Goal: Book appointment/travel/reservation

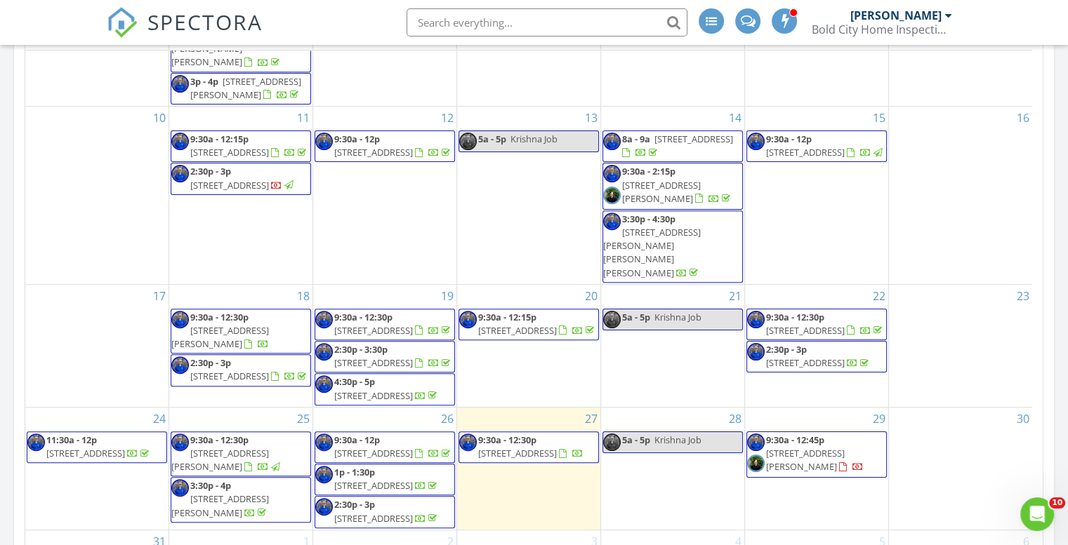
scroll to position [263, 0]
click at [531, 447] on span "[STREET_ADDRESS]" at bounding box center [517, 453] width 79 height 13
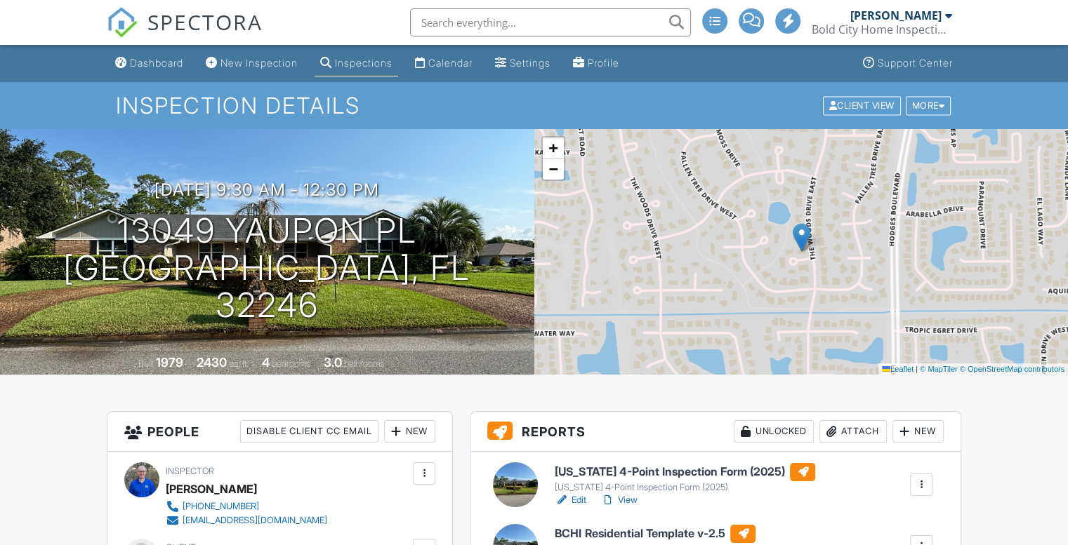
click at [152, 68] on div "Dashboard" at bounding box center [156, 63] width 53 height 12
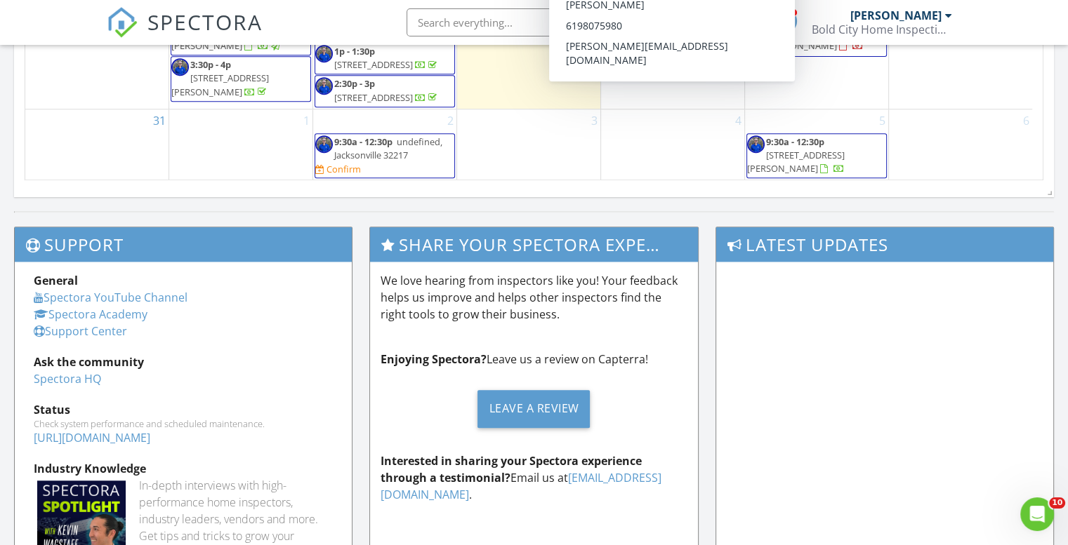
scroll to position [842, 0]
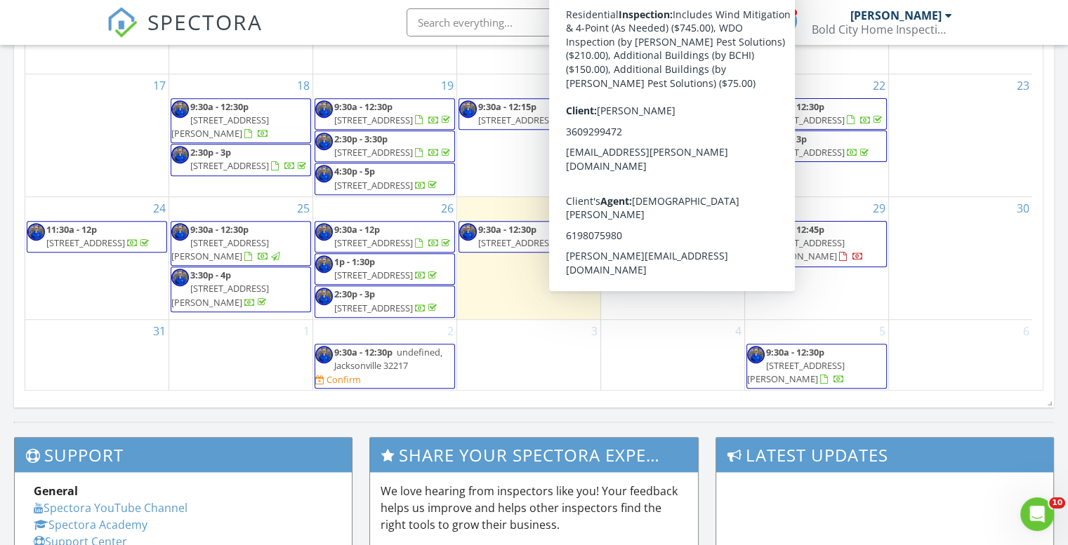
click at [111, 371] on div "31" at bounding box center [96, 355] width 143 height 71
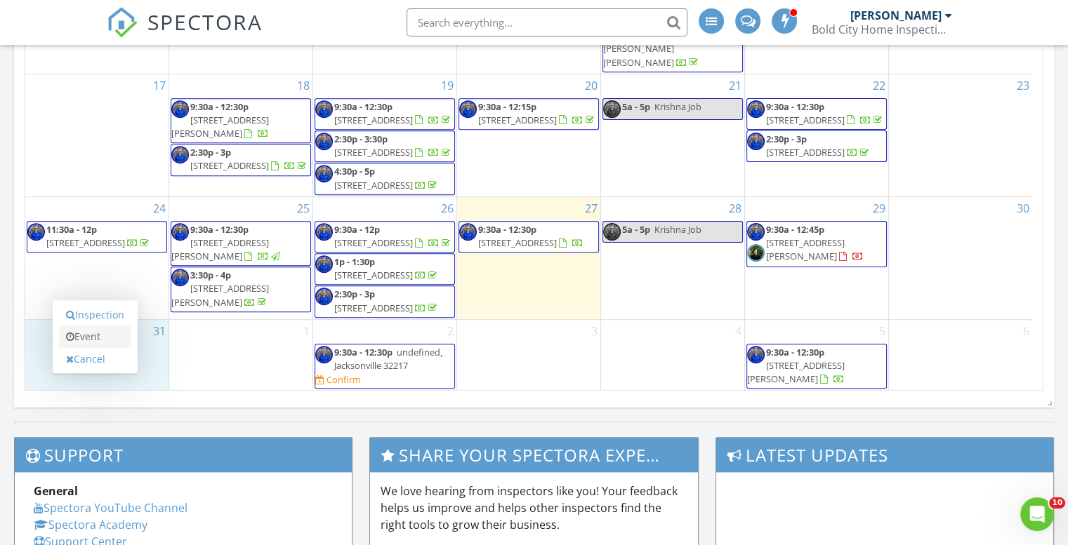
click at [107, 338] on link "Event" at bounding box center [95, 337] width 72 height 22
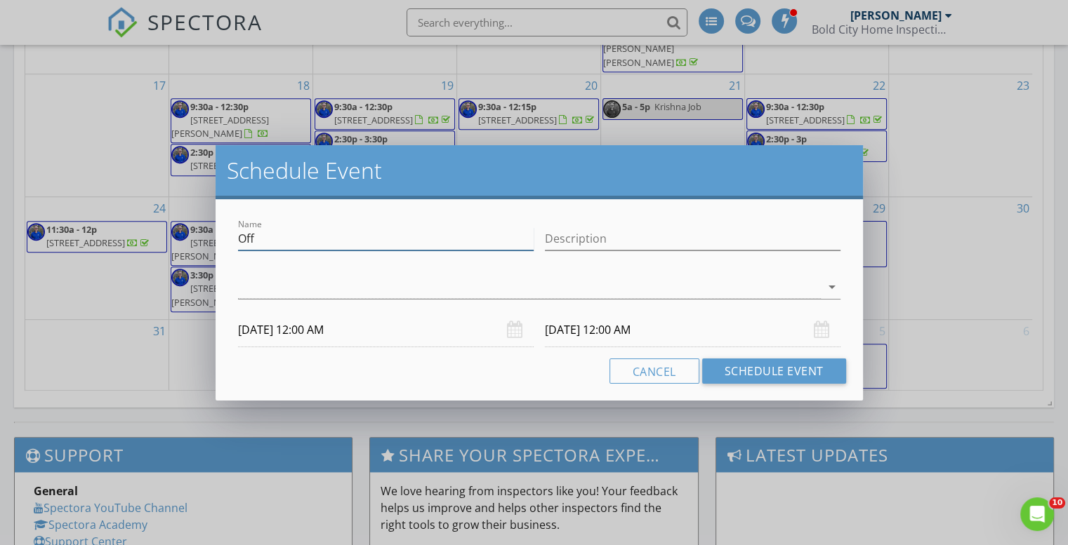
click at [334, 242] on input "Off" at bounding box center [386, 238] width 296 height 23
click at [334, 243] on input "Off" at bounding box center [386, 238] width 296 height 23
type input "No Work in Afternoon"
click at [246, 299] on div "arrow_drop_down" at bounding box center [539, 294] width 602 height 37
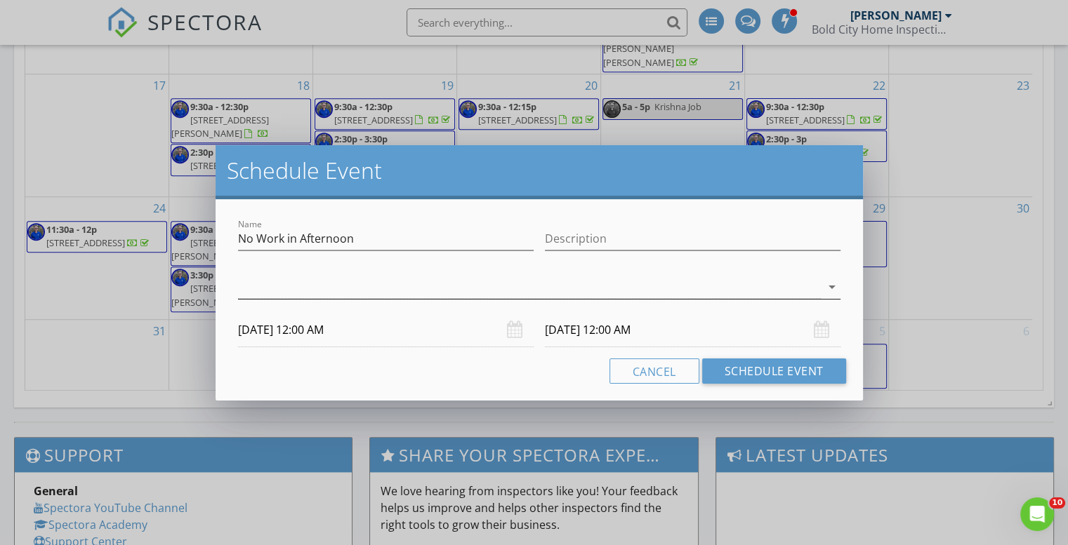
click at [808, 292] on div at bounding box center [529, 287] width 583 height 23
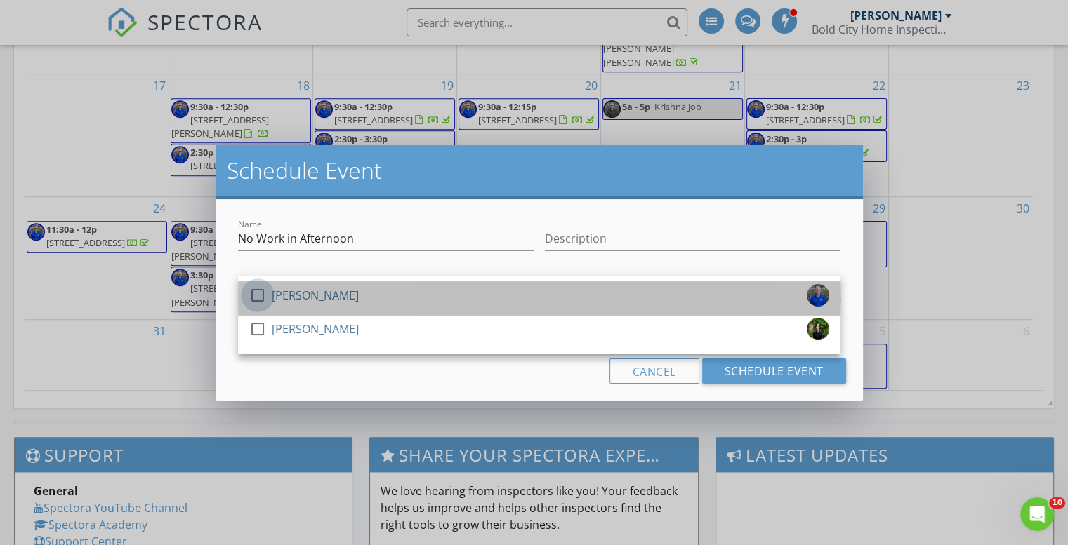
click at [257, 293] on div at bounding box center [258, 296] width 24 height 24
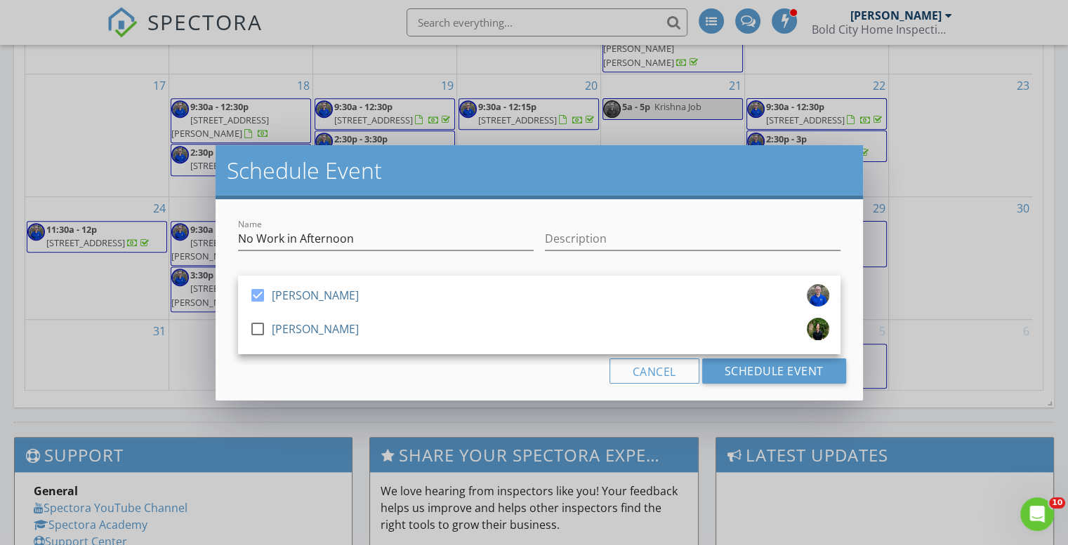
click at [251, 389] on div "Name No Work in Afternoon Description check_box Mike McGrath check_box_outline_…" at bounding box center [538, 299] width 647 height 201
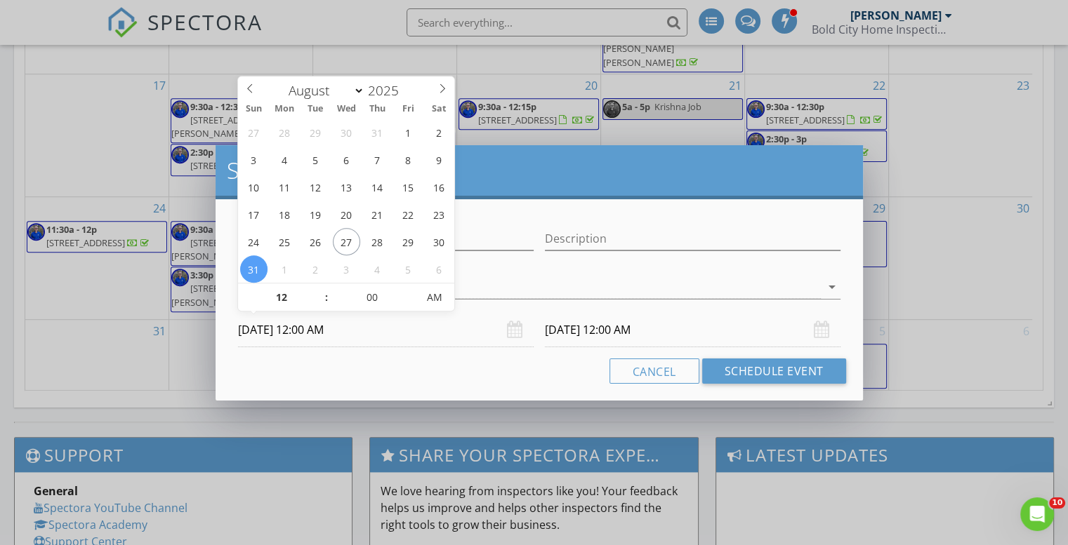
click at [286, 325] on input "08/31/2025 12:00 AM" at bounding box center [386, 330] width 296 height 34
click at [279, 300] on input "12" at bounding box center [281, 298] width 86 height 28
type input "01"
type input "08/31/2025 1:00 AM"
click at [319, 288] on span at bounding box center [319, 291] width 10 height 14
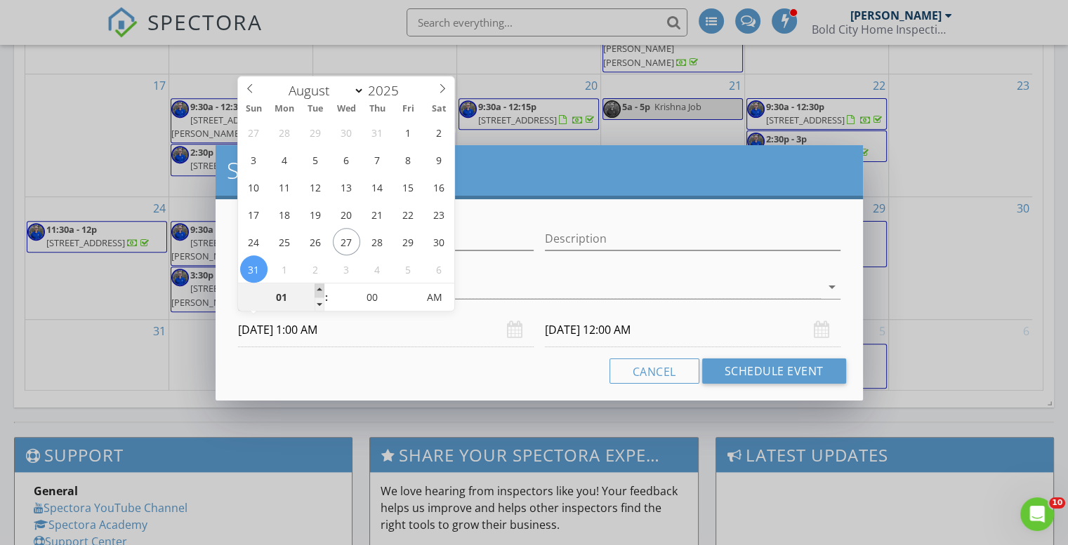
type input "01"
type input "09/01/2025 1:00 AM"
type input "02"
type input "08/31/2025 2:00 AM"
click at [319, 288] on span at bounding box center [319, 291] width 10 height 14
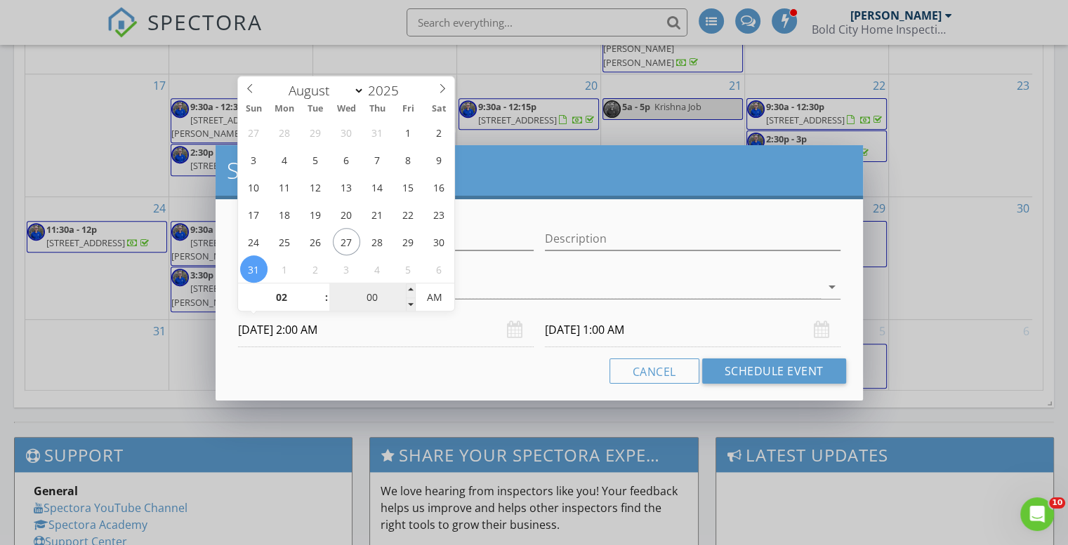
type input "02"
type input "09/01/2025 2:00 AM"
type input "08/31/2025 2:00 PM"
type input "09/01/2025 2:00 PM"
click at [438, 300] on span "AM" at bounding box center [435, 298] width 39 height 28
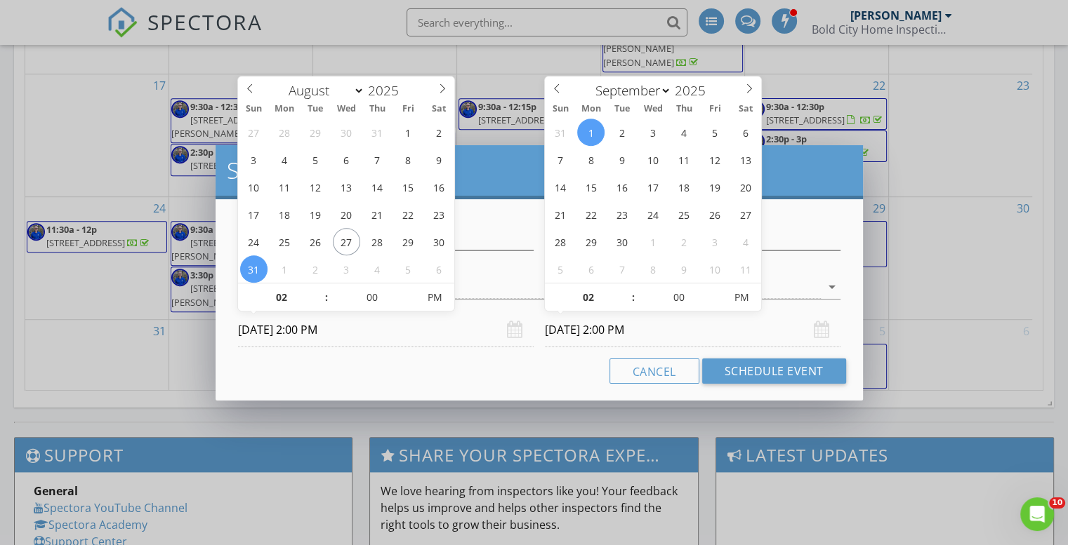
click at [566, 339] on input "09/01/2025 2:00 PM" at bounding box center [693, 330] width 296 height 34
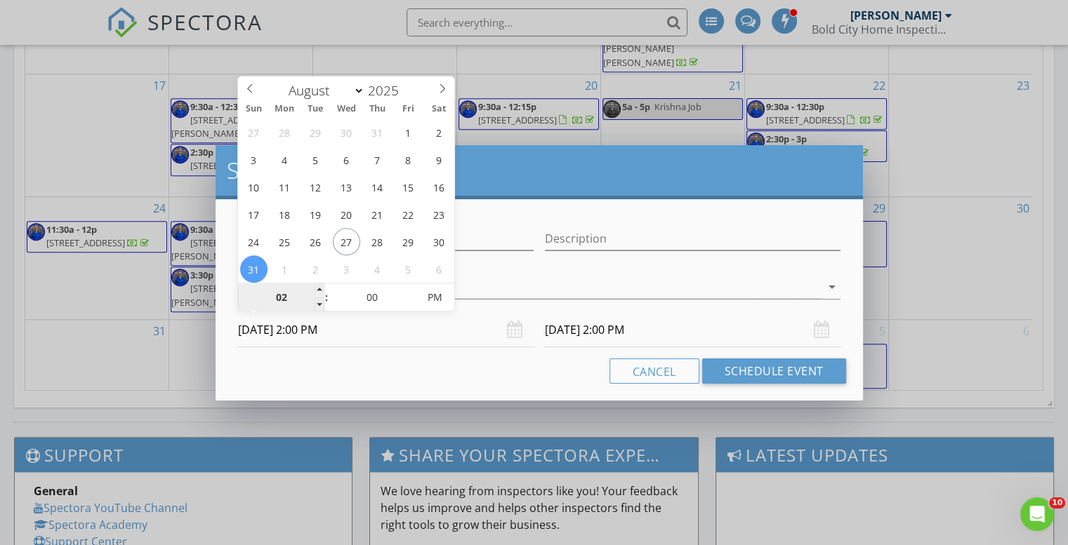
click at [283, 298] on input "02" at bounding box center [281, 298] width 86 height 28
type input "01"
type input "08/31/2025 1:00 PM"
click at [314, 306] on span at bounding box center [319, 305] width 10 height 14
type input "09/01/2025 1:00 PM"
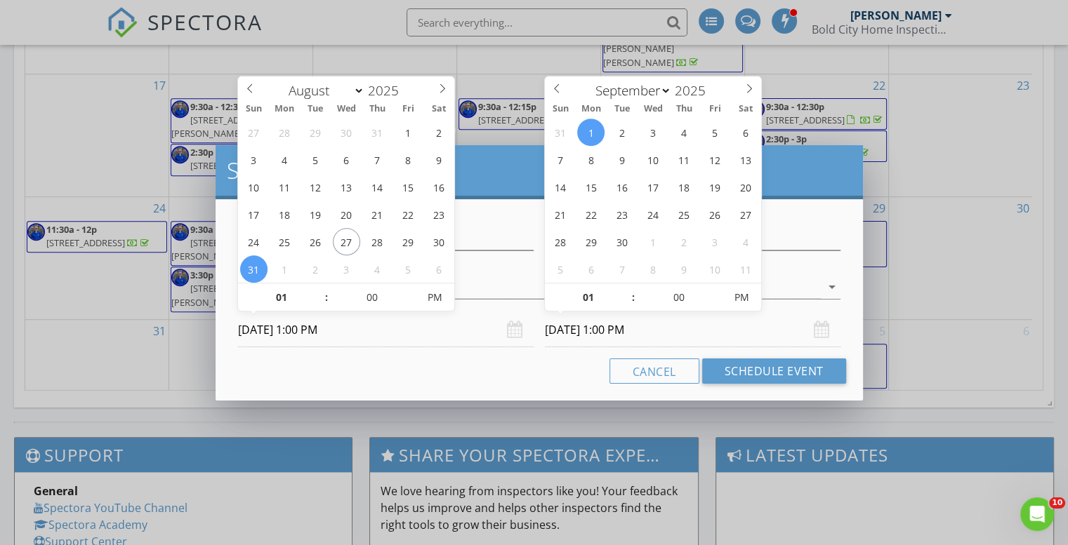
click at [574, 331] on input "09/01/2025 1:00 PM" at bounding box center [693, 330] width 296 height 34
select select "7"
type input "08/31/2025 1:00 PM"
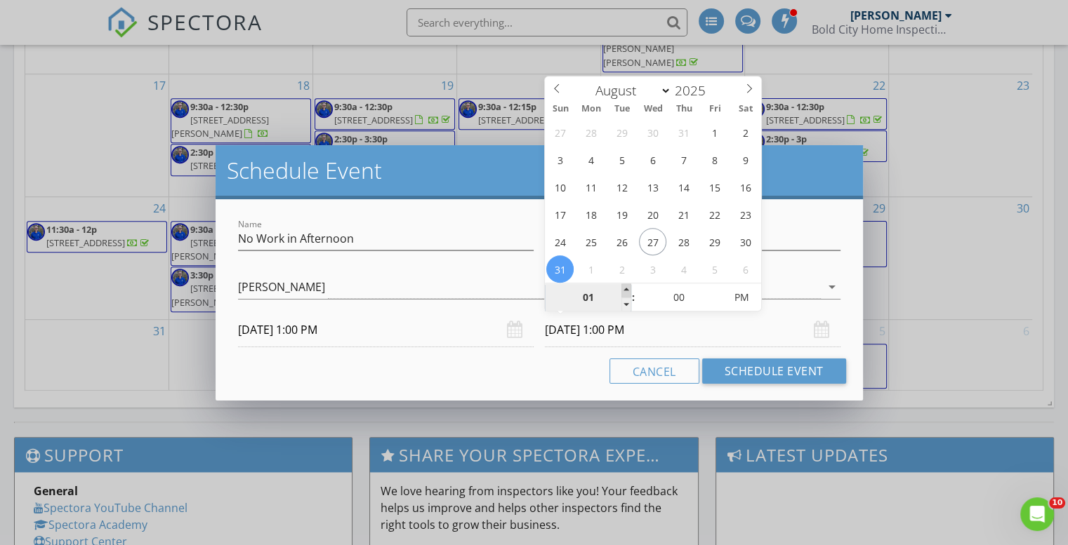
type input "8"
type input "06"
type input "08/31/2025 6:00 PM"
click at [573, 372] on div "Cancel Schedule Event" at bounding box center [538, 371] width 613 height 25
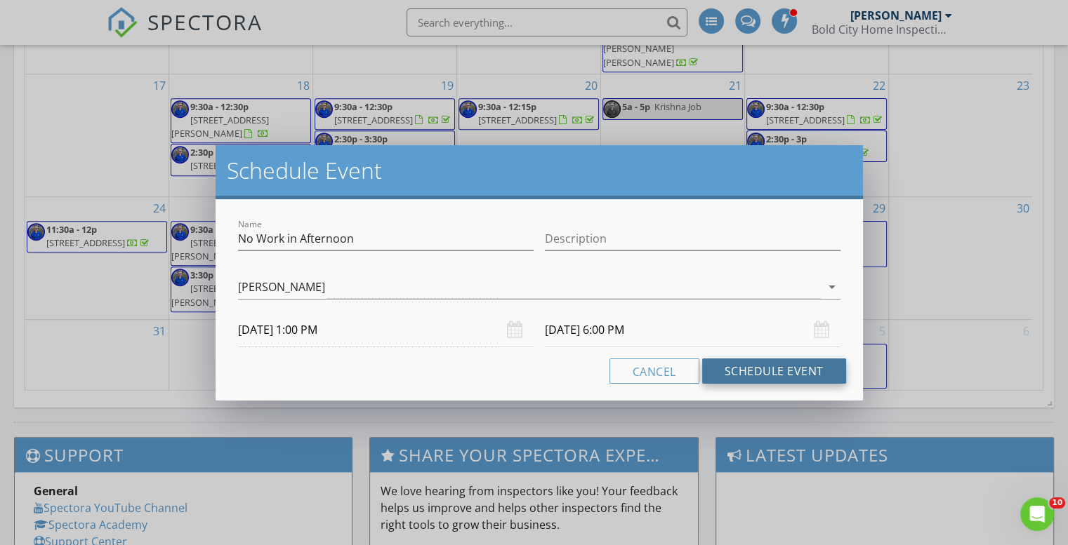
click at [715, 363] on button "Schedule Event" at bounding box center [774, 371] width 144 height 25
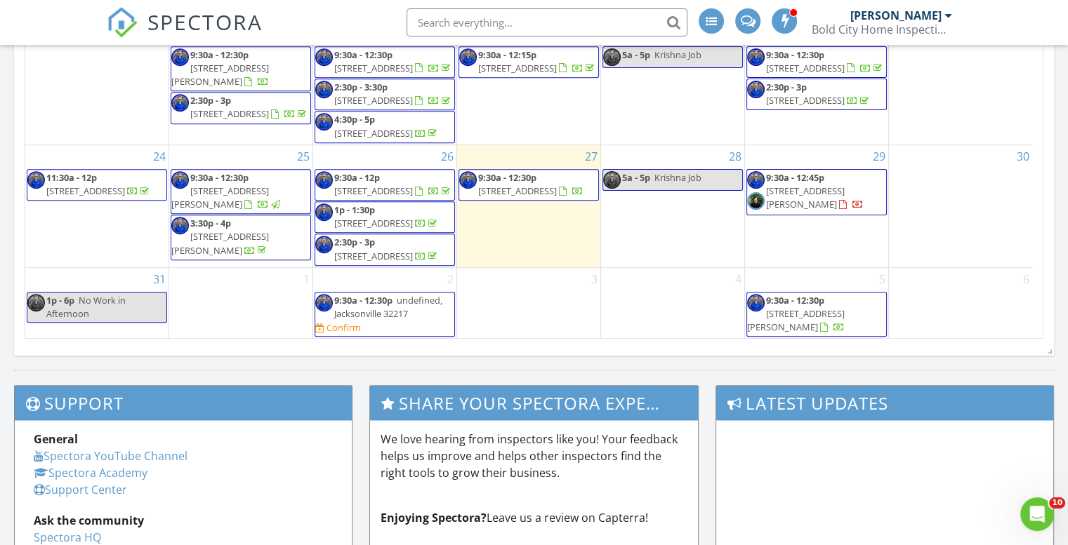
scroll to position [263, 0]
click at [522, 185] on span "[STREET_ADDRESS]" at bounding box center [517, 191] width 79 height 13
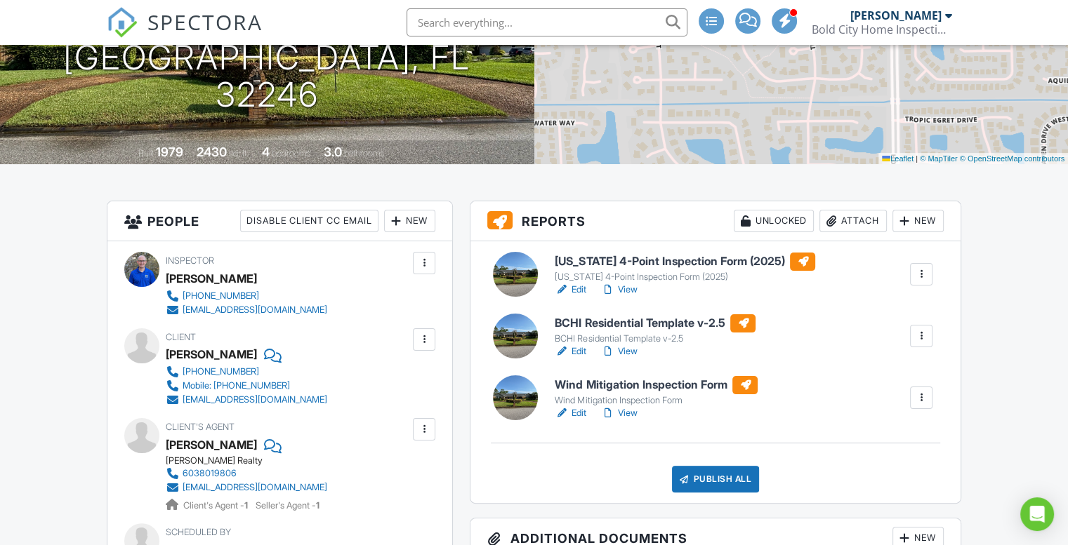
click at [581, 347] on link "Edit" at bounding box center [571, 352] width 32 height 14
